Goal: Find specific page/section: Find specific page/section

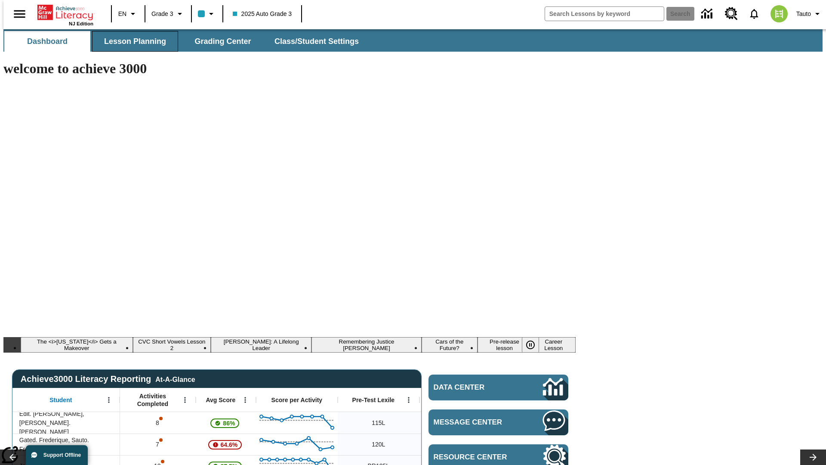
click at [132, 41] on span "Lesson Planning" at bounding box center [135, 42] width 62 height 10
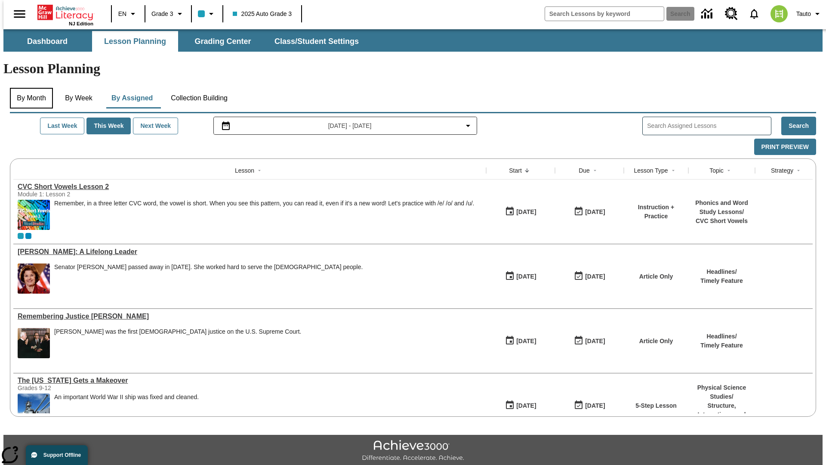
click at [29, 88] on button "By Month" at bounding box center [31, 98] width 43 height 21
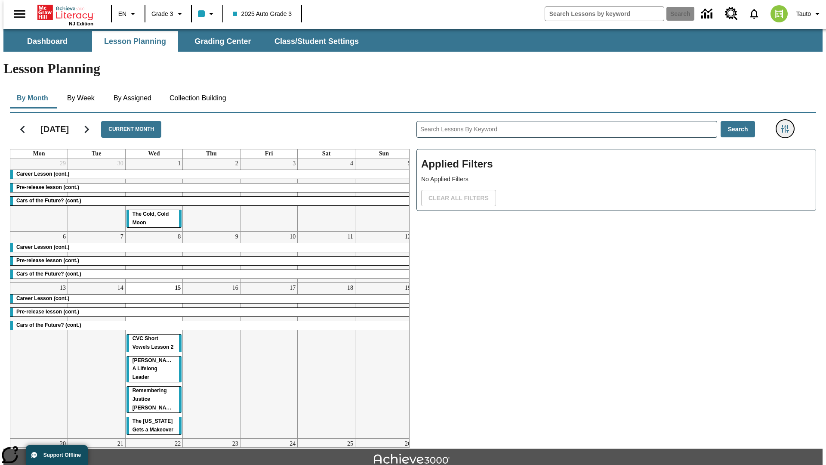
click at [788, 125] on icon "Filters Side menu" at bounding box center [785, 129] width 8 height 8
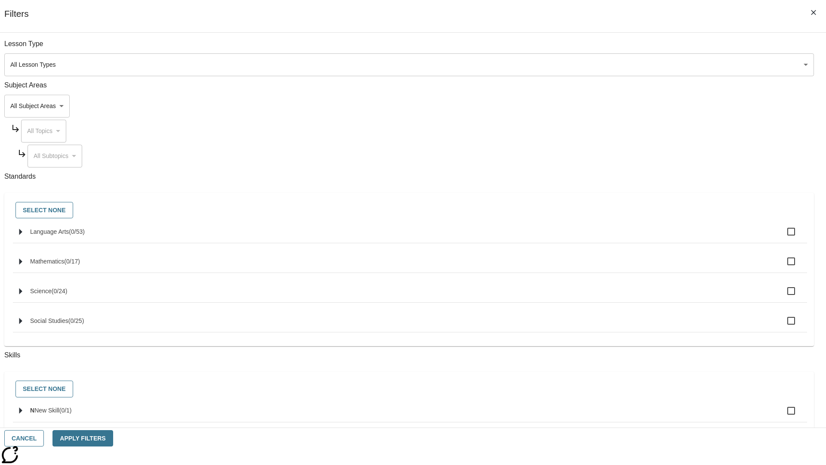
click at [620, 106] on body "Skip to main content [GEOGRAPHIC_DATA] Edition EN Grade 3 2025 Auto Grade 3 Sea…" at bounding box center [412, 266] width 819 height 475
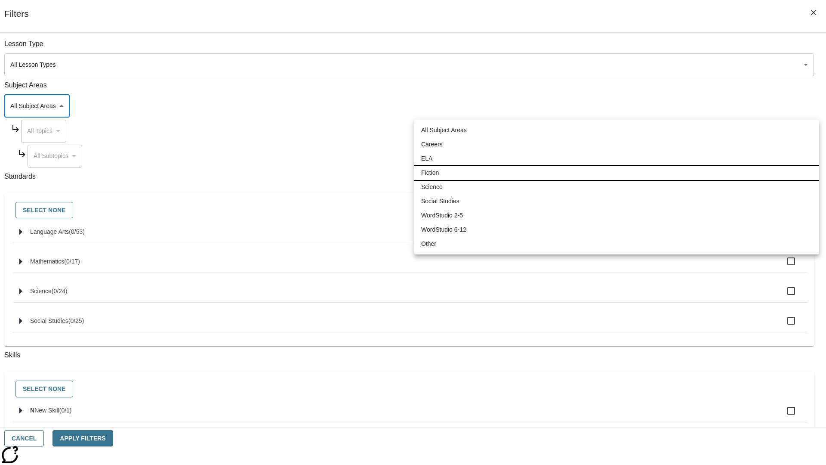
click at [617, 173] on li "Fiction" at bounding box center [616, 173] width 405 height 14
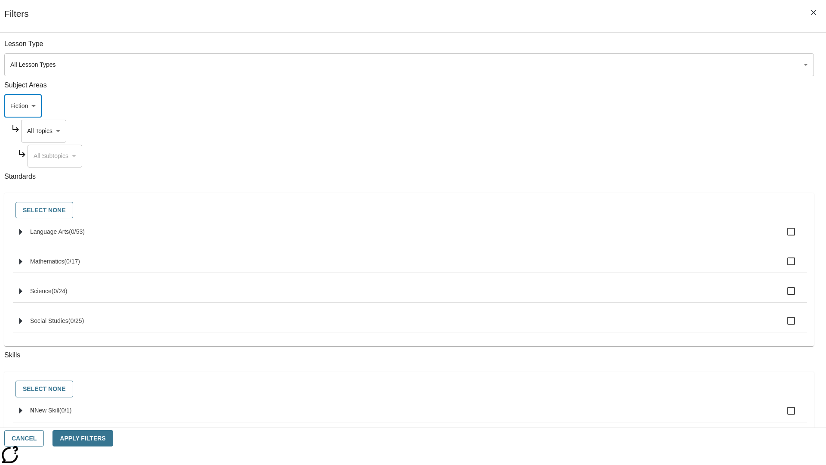
type input "4"
click at [628, 131] on body "Skip to main content [GEOGRAPHIC_DATA] Edition EN Grade 3 2025 Auto Grade 3 Sea…" at bounding box center [412, 266] width 819 height 475
